Goal: Browse casually

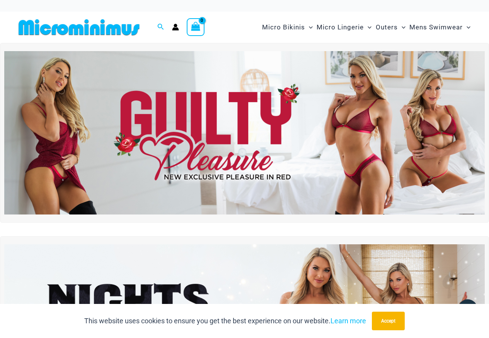
scroll to position [39, 0]
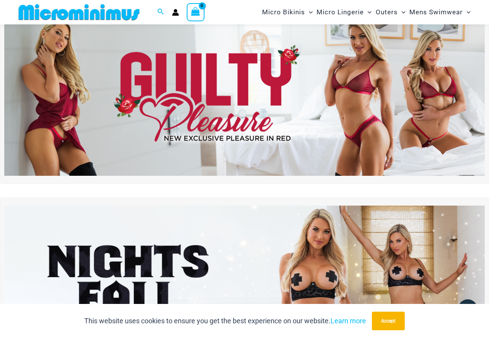
click at [332, 118] on img at bounding box center [244, 93] width 481 height 163
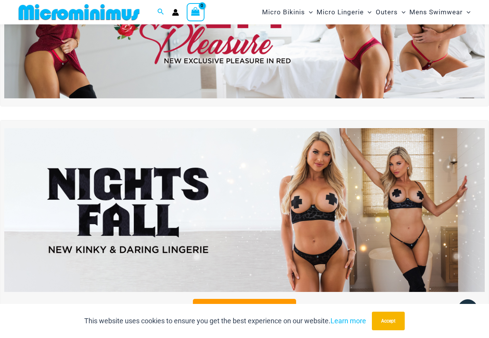
scroll to position [148, 0]
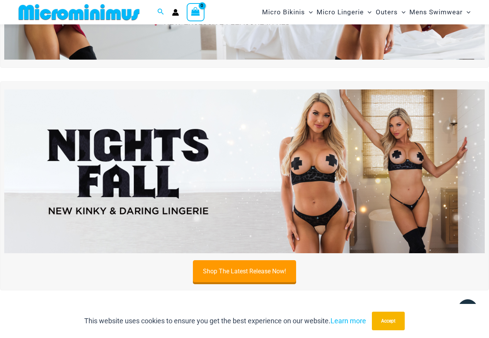
click at [275, 157] on img at bounding box center [244, 170] width 481 height 163
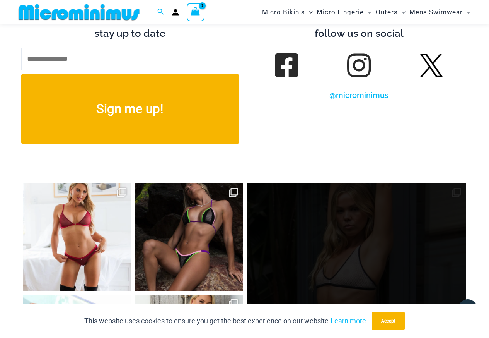
scroll to position [2858, 0]
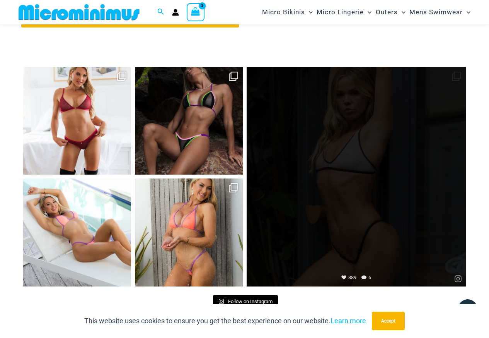
click at [361, 185] on link "Open" at bounding box center [357, 177] width 220 height 220
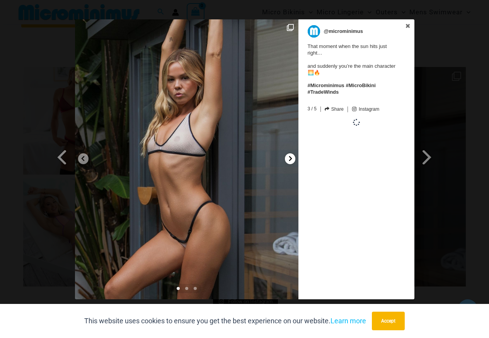
click at [294, 160] on div at bounding box center [290, 158] width 10 height 11
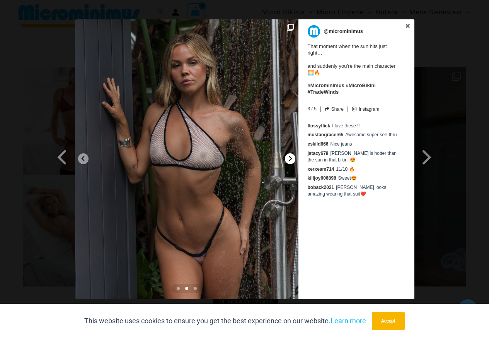
click at [294, 160] on div at bounding box center [290, 158] width 10 height 11
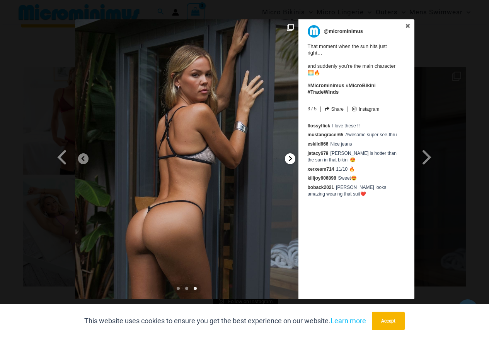
click at [294, 160] on div at bounding box center [290, 158] width 10 height 11
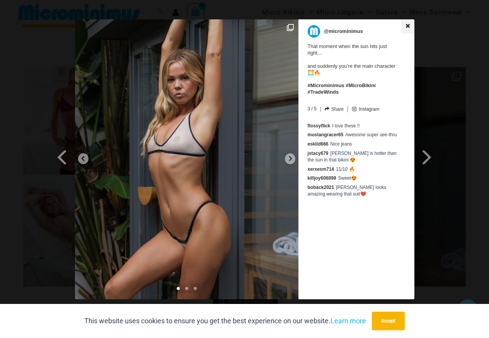
click at [408, 27] on icon at bounding box center [407, 25] width 5 height 5
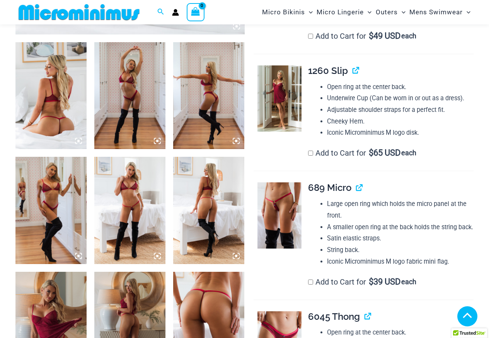
scroll to position [380, 0]
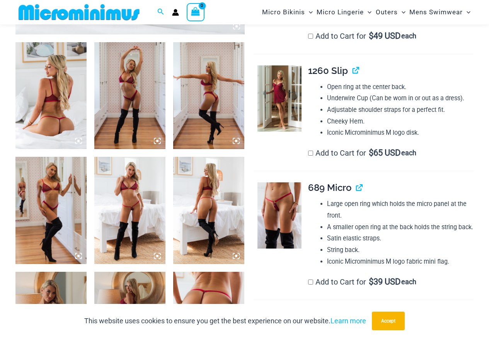
click at [146, 247] on img at bounding box center [129, 210] width 71 height 107
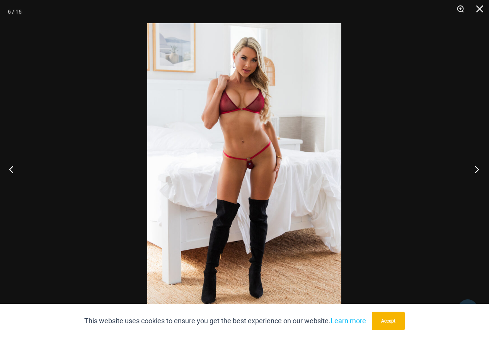
click at [473, 167] on button "Next" at bounding box center [474, 169] width 29 height 39
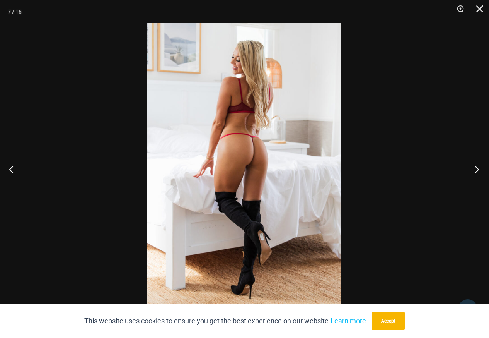
click at [473, 167] on button "Next" at bounding box center [474, 169] width 29 height 39
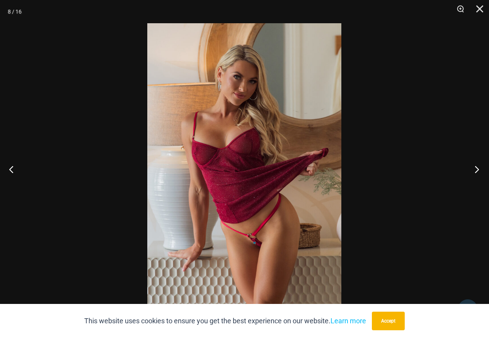
click at [473, 167] on button "Next" at bounding box center [474, 169] width 29 height 39
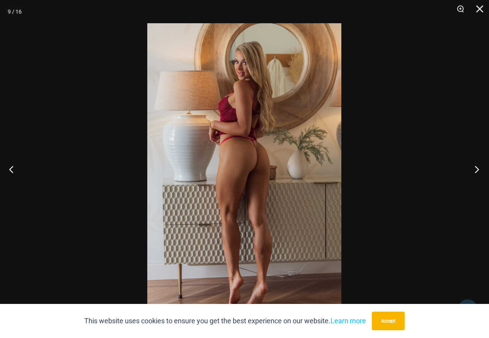
click at [473, 167] on button "Next" at bounding box center [474, 169] width 29 height 39
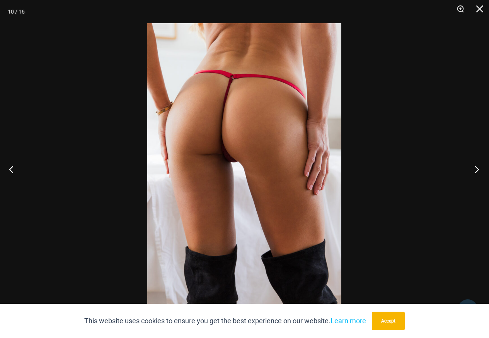
click at [473, 167] on button "Next" at bounding box center [474, 169] width 29 height 39
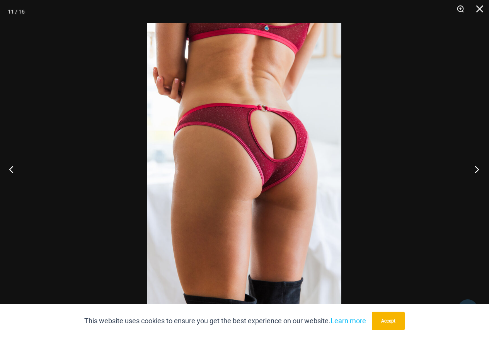
click at [473, 167] on button "Next" at bounding box center [474, 169] width 29 height 39
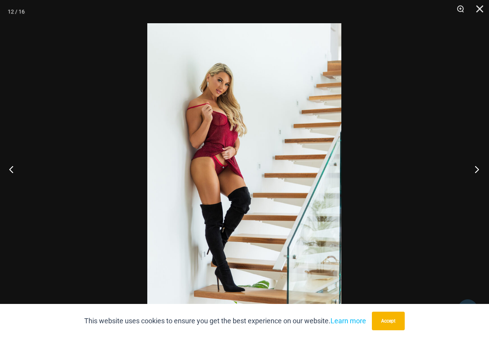
click at [473, 167] on button "Next" at bounding box center [474, 169] width 29 height 39
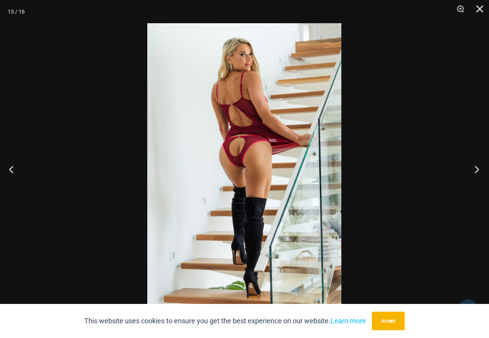
click at [473, 167] on button "Next" at bounding box center [474, 169] width 29 height 39
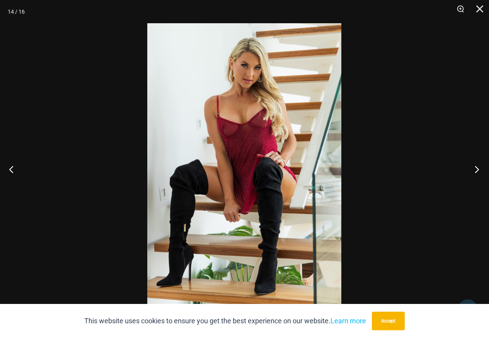
click at [473, 167] on button "Next" at bounding box center [474, 169] width 29 height 39
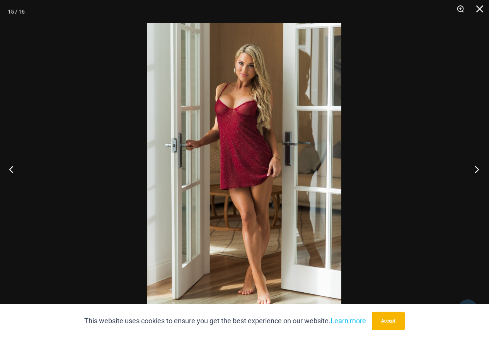
click at [473, 167] on button "Next" at bounding box center [474, 169] width 29 height 39
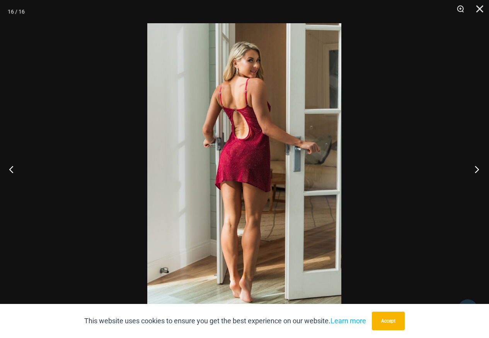
click at [473, 167] on button "Next" at bounding box center [474, 169] width 29 height 39
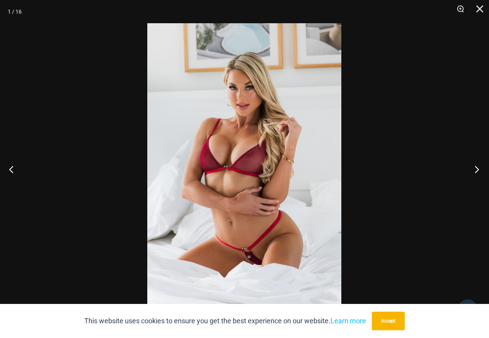
click at [473, 167] on button "Next" at bounding box center [474, 169] width 29 height 39
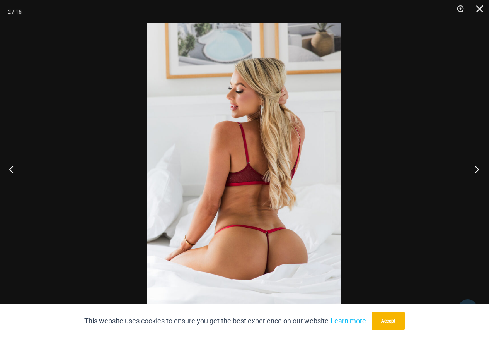
click at [473, 167] on button "Next" at bounding box center [474, 169] width 29 height 39
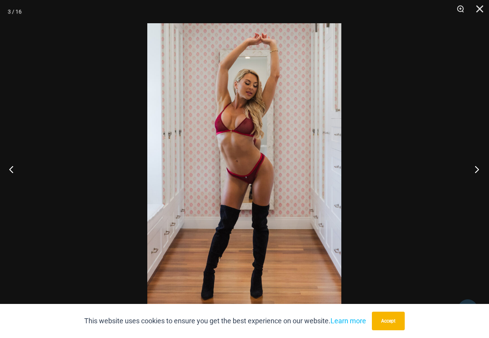
click at [473, 167] on button "Next" at bounding box center [474, 169] width 29 height 39
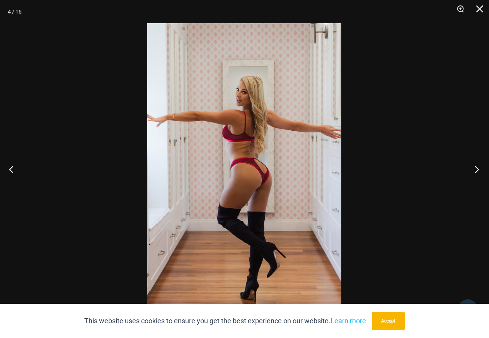
click at [473, 167] on button "Next" at bounding box center [474, 169] width 29 height 39
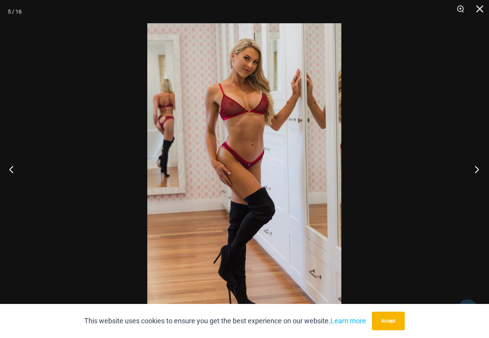
click at [473, 167] on button "Next" at bounding box center [474, 169] width 29 height 39
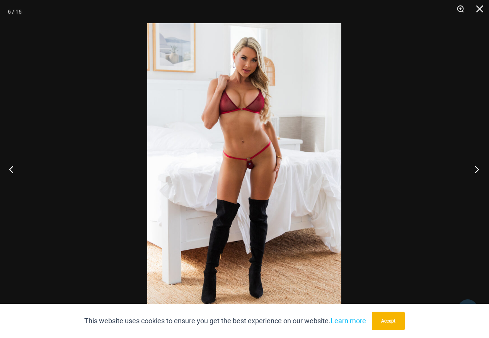
click at [473, 167] on button "Next" at bounding box center [474, 169] width 29 height 39
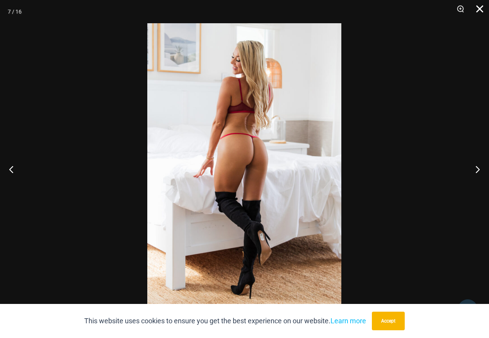
click at [478, 3] on button "Close" at bounding box center [477, 11] width 19 height 23
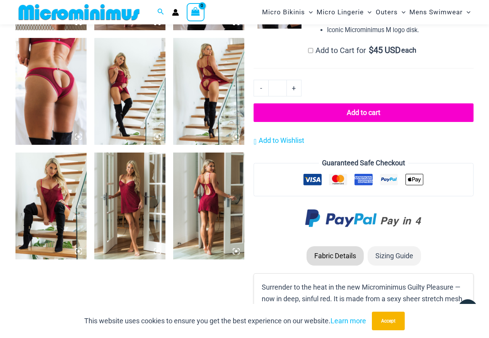
scroll to position [689, 0]
